Goal: Information Seeking & Learning: Learn about a topic

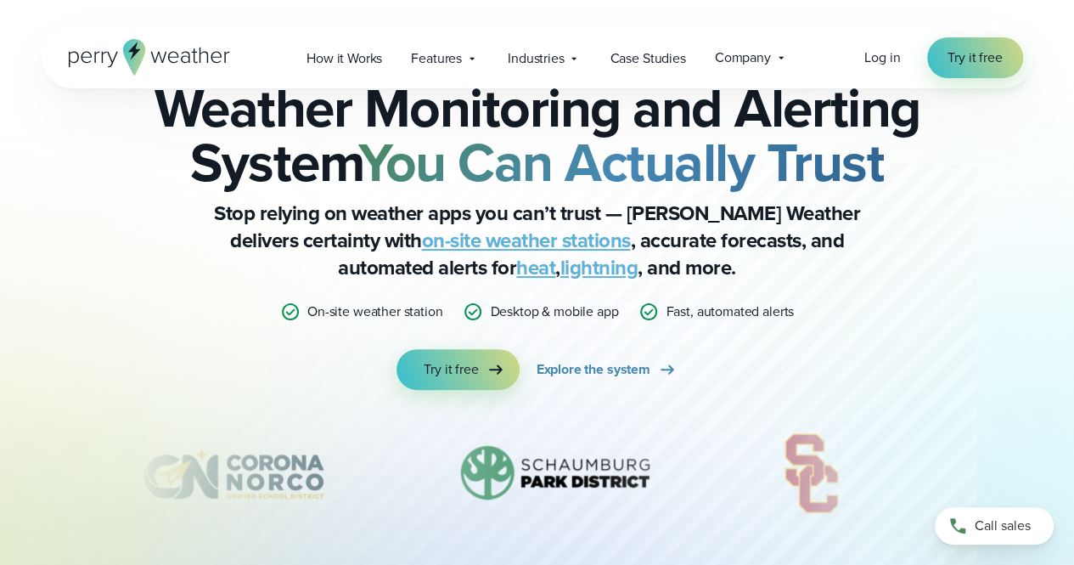
scroll to position [61, 0]
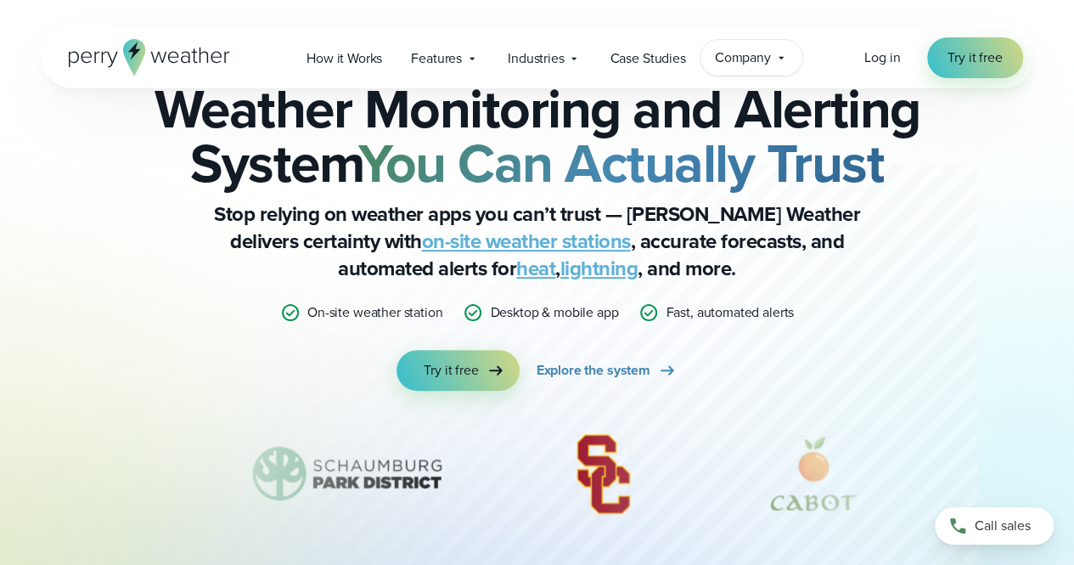
click at [748, 53] on span "Company" at bounding box center [743, 58] width 56 height 20
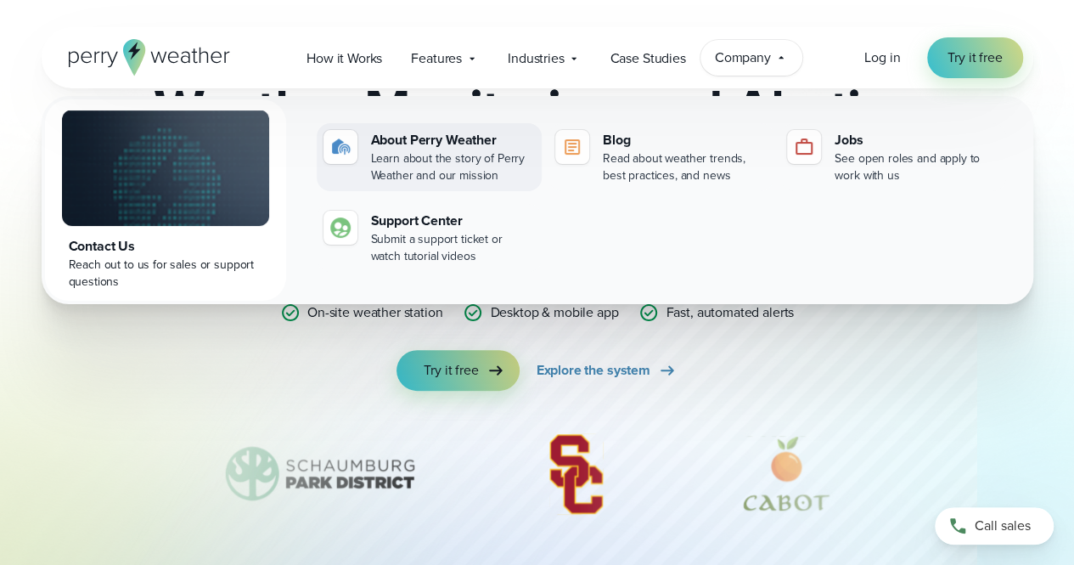
click at [418, 141] on div "About Perry Weather" at bounding box center [453, 140] width 164 height 20
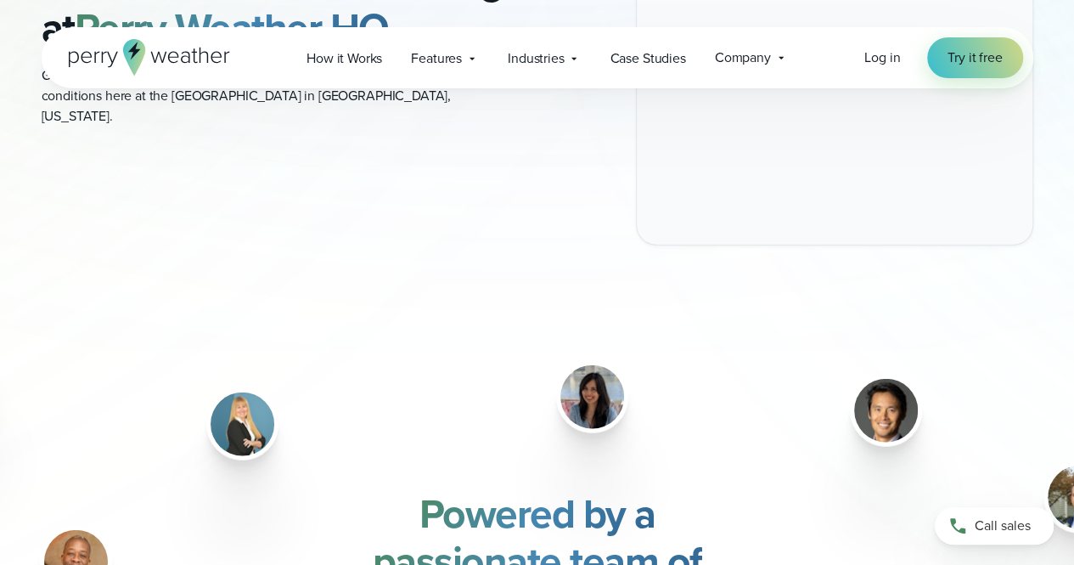
scroll to position [2004, 0]
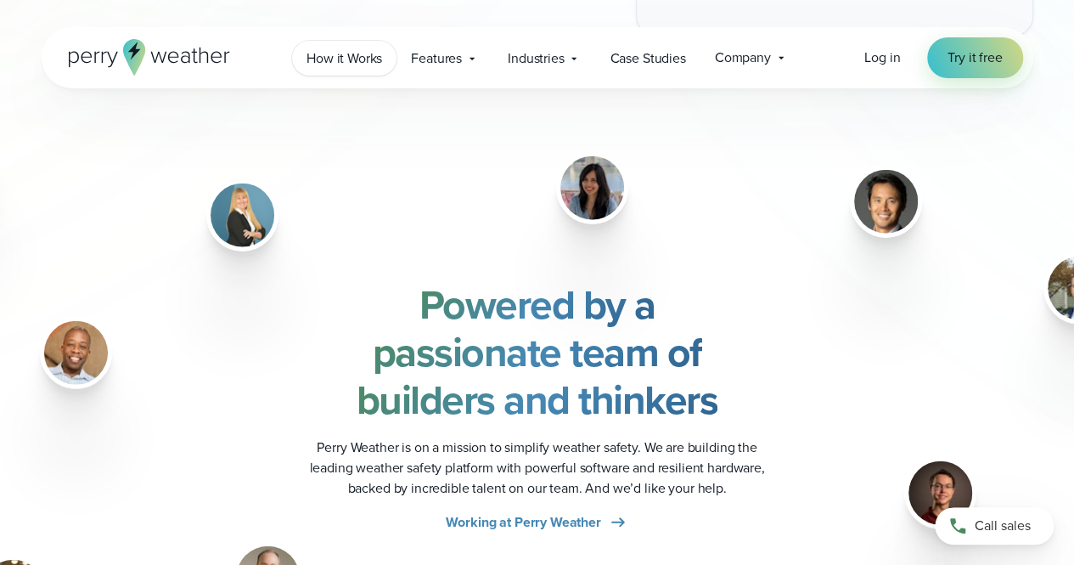
click at [349, 60] on span "How it Works" at bounding box center [344, 58] width 76 height 20
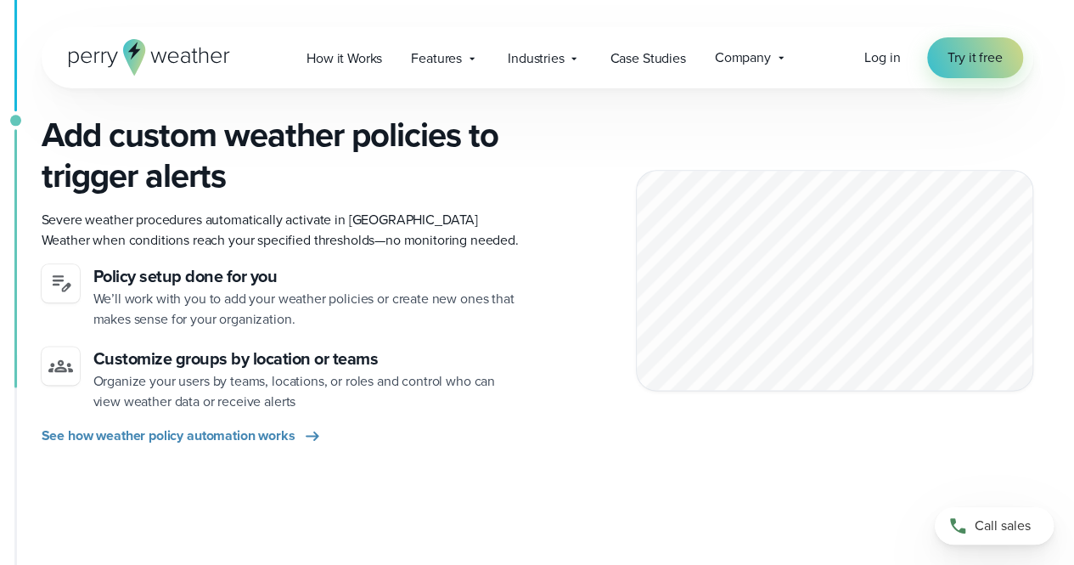
scroll to position [874, 0]
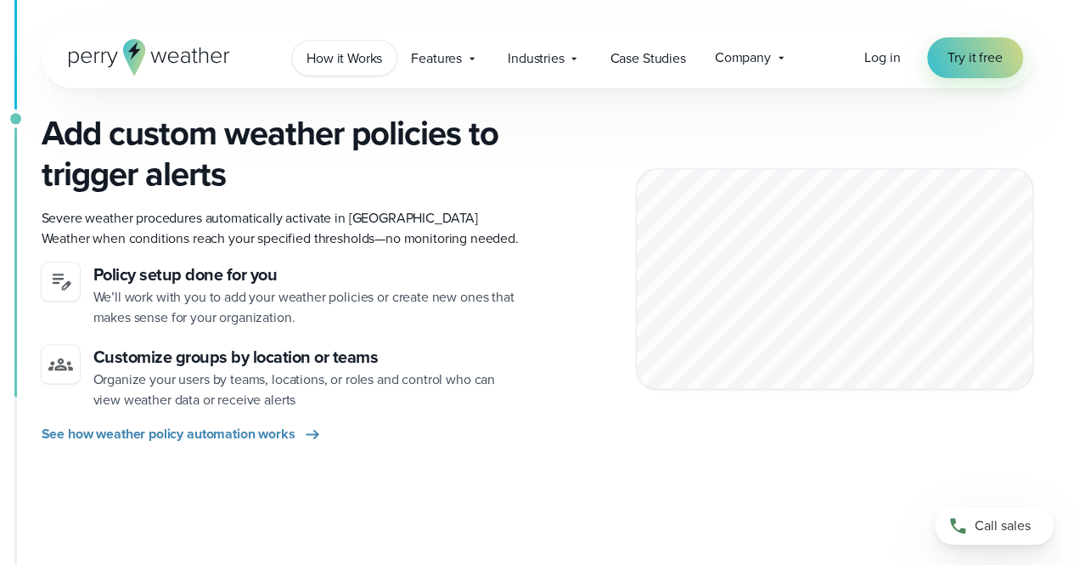
click at [329, 64] on span "How it Works" at bounding box center [344, 58] width 76 height 20
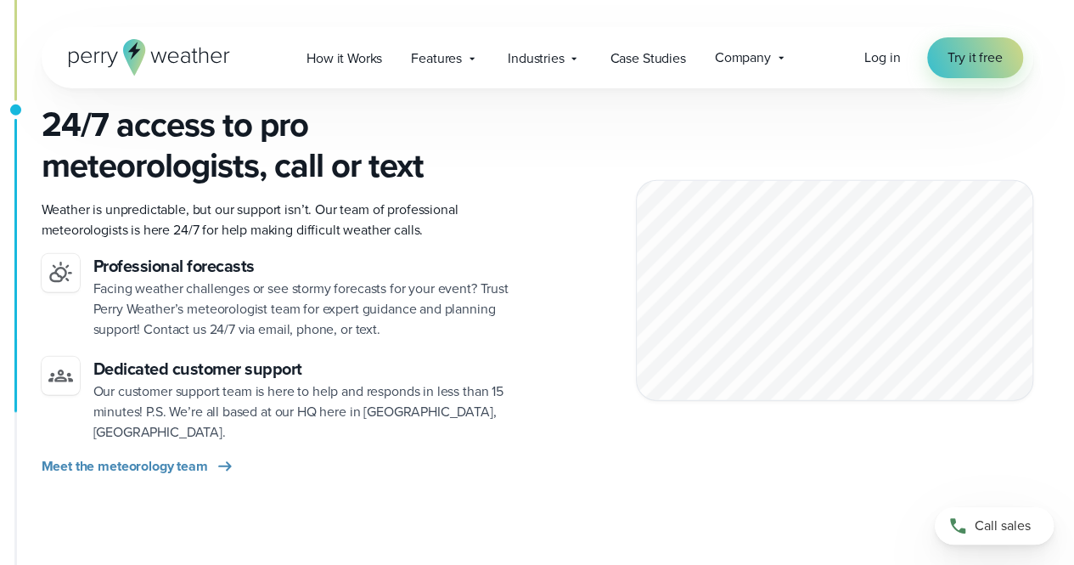
scroll to position [2341, 0]
